Goal: Navigation & Orientation: Find specific page/section

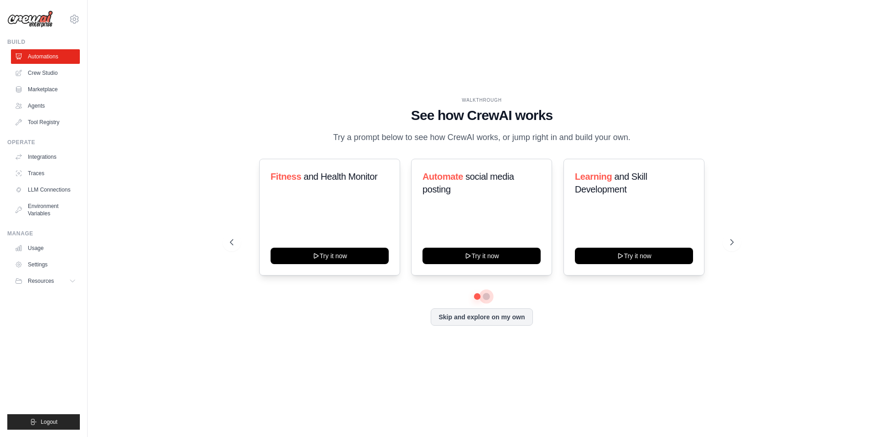
click at [490, 300] on button at bounding box center [486, 296] width 7 height 7
click at [480, 300] on button at bounding box center [477, 296] width 6 height 6
click at [78, 64] on link "Automations" at bounding box center [46, 56] width 69 height 15
click at [223, 244] on button at bounding box center [232, 242] width 18 height 18
click at [226, 244] on icon at bounding box center [230, 242] width 9 height 9
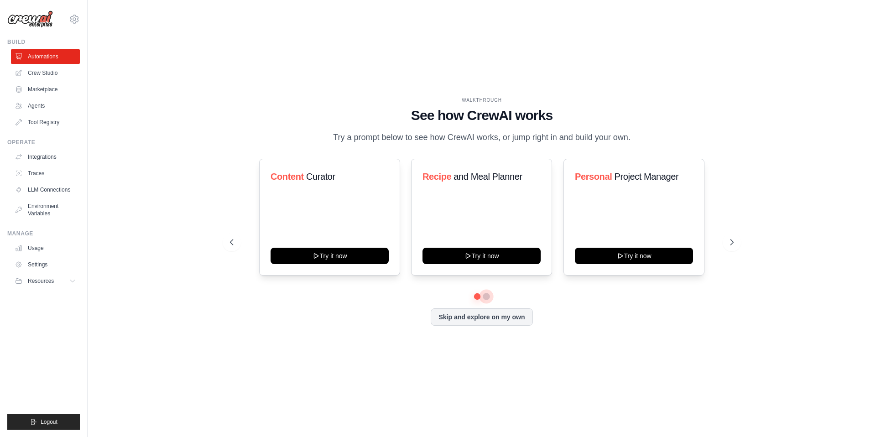
click at [489, 300] on button at bounding box center [486, 296] width 6 height 6
click at [483, 299] on div at bounding box center [482, 296] width 504 height 5
click at [480, 294] on div "Content Curator Try it now Recipe and Meal Planner Try it now Personal Project …" at bounding box center [482, 226] width 504 height 135
click at [480, 300] on button at bounding box center [477, 296] width 6 height 6
click at [368, 340] on div "WALKTHROUGH See how [PERSON_NAME] works Try a prompt below to see how [PERSON_N…" at bounding box center [481, 219] width 525 height 244
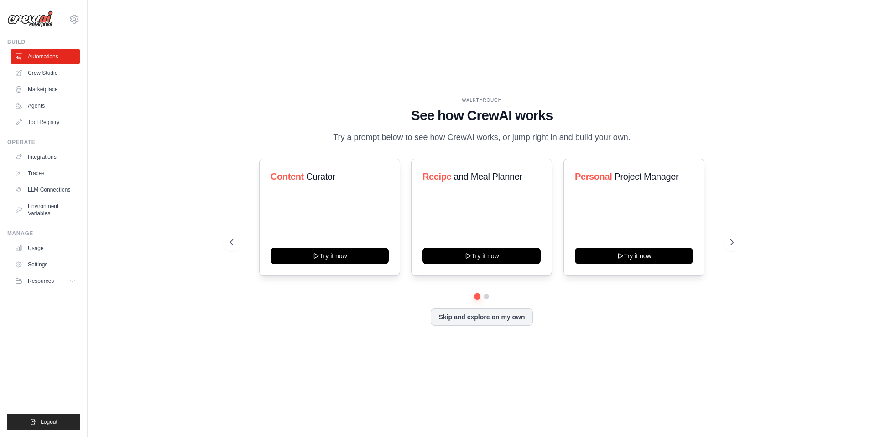
click at [208, 1] on main "WALKTHROUGH See how [PERSON_NAME] works Try a prompt below to see how [PERSON_N…" at bounding box center [482, 218] width 788 height 437
click at [69, 96] on link "Marketplace" at bounding box center [46, 89] width 69 height 15
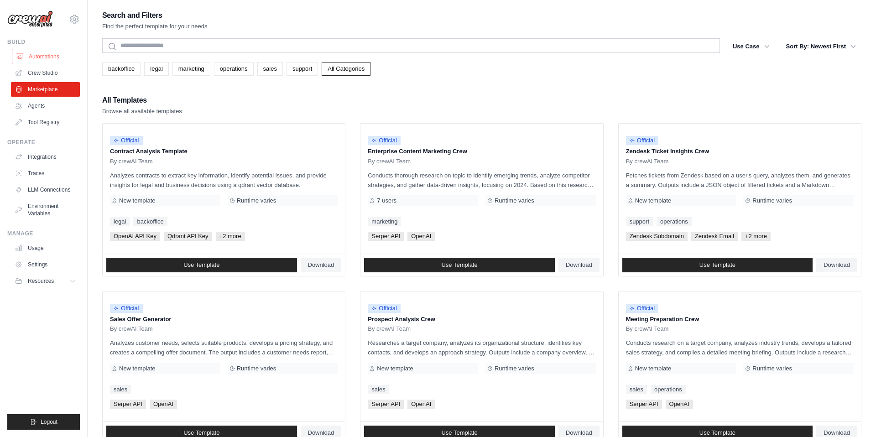
click at [56, 64] on link "Automations" at bounding box center [46, 56] width 69 height 15
